Goal: Task Accomplishment & Management: Manage account settings

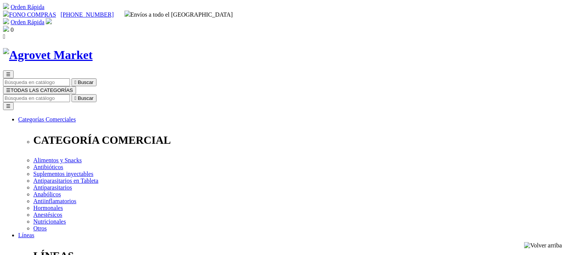
click at [52, 18] on img at bounding box center [49, 21] width 6 height 6
click at [70, 94] on input "Buscar" at bounding box center [36, 98] width 67 height 8
click at [219, 94] on input "TRIVERFEN" at bounding box center [185, 98] width 67 height 8
type input "TRIVERFEN"
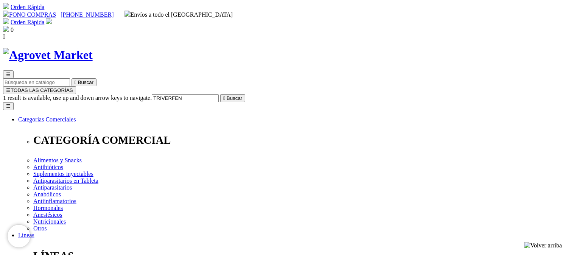
click at [225, 95] on icon "" at bounding box center [224, 98] width 2 height 6
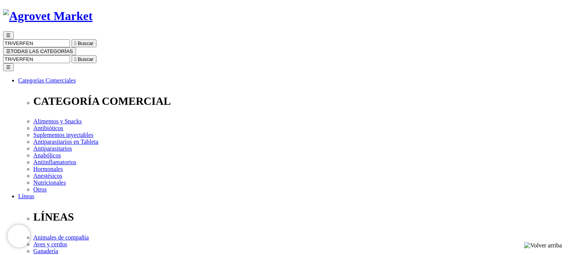
scroll to position [33, 0]
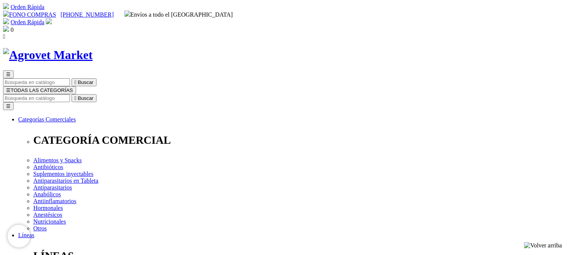
type input "s"
type input "sbmcontador@gmail.com"
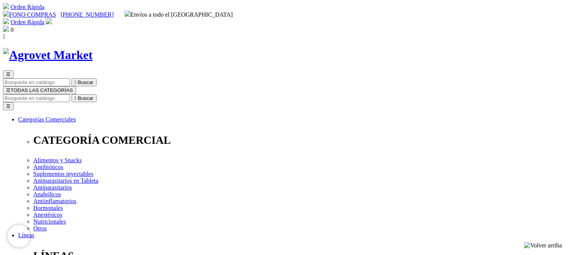
type input "[EMAIL_ADDRESS][DOMAIN_NAME]"
click at [52, 18] on img at bounding box center [49, 21] width 6 height 6
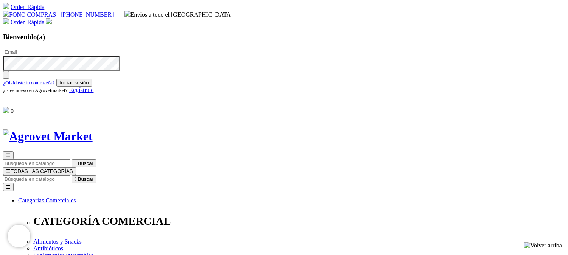
click at [94, 93] on span "Regístrate" at bounding box center [81, 90] width 25 height 6
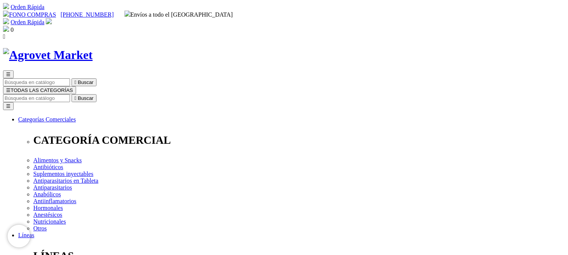
click at [52, 18] on img at bounding box center [49, 21] width 6 height 6
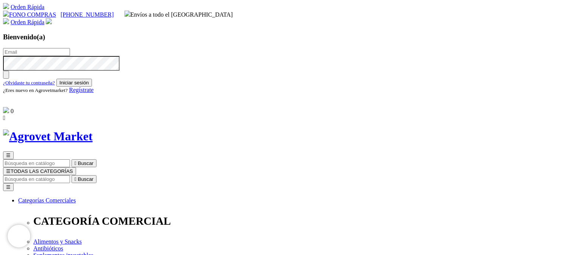
click at [70, 54] on input "text" at bounding box center [36, 52] width 67 height 8
type input "[EMAIL_ADDRESS][DOMAIN_NAME]"
click at [55, 83] on small "¿Olvidaste tu contraseña?" at bounding box center [29, 83] width 52 height 6
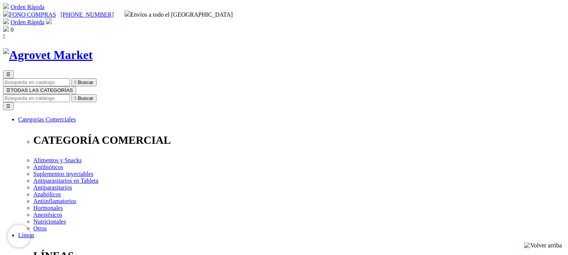
click at [52, 18] on img at bounding box center [49, 21] width 6 height 6
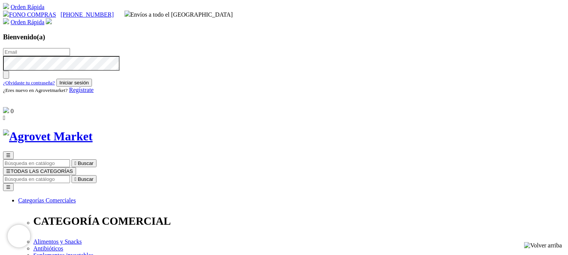
click at [70, 48] on input "text" at bounding box center [36, 52] width 67 height 8
type input "[EMAIL_ADDRESS][DOMAIN_NAME]"
click at [6, 76] on img "button" at bounding box center [6, 76] width 0 height 0
click at [92, 87] on button "Iniciar sesión" at bounding box center [74, 83] width 36 height 8
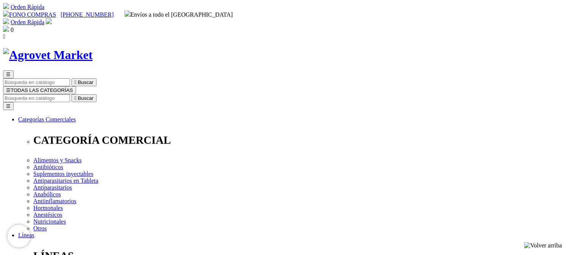
type input "[EMAIL_ADDRESS][DOMAIN_NAME]"
drag, startPoint x: 493, startPoint y: 29, endPoint x: 433, endPoint y: 0, distance: 66.2
